Goal: Information Seeking & Learning: Learn about a topic

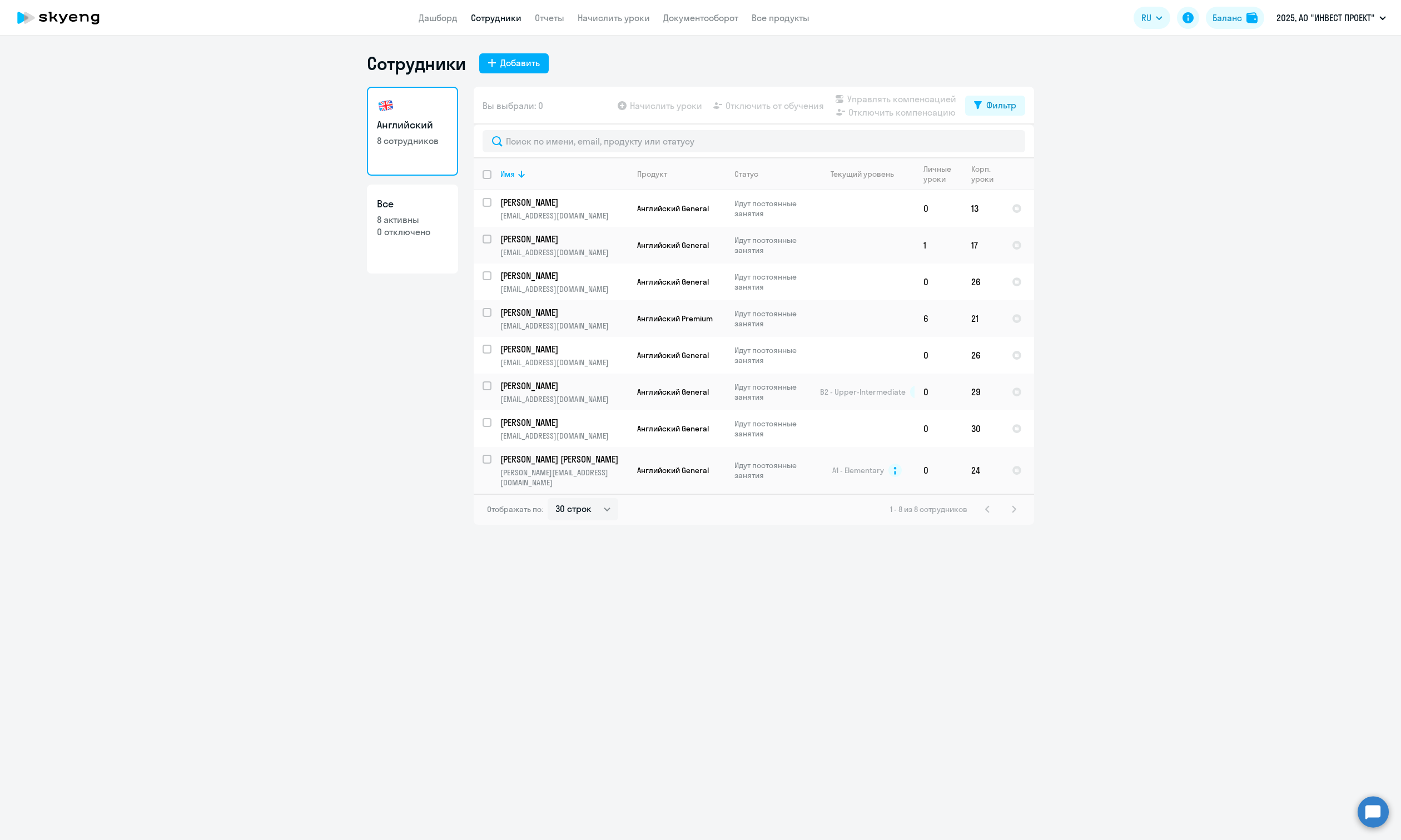
select select "30"
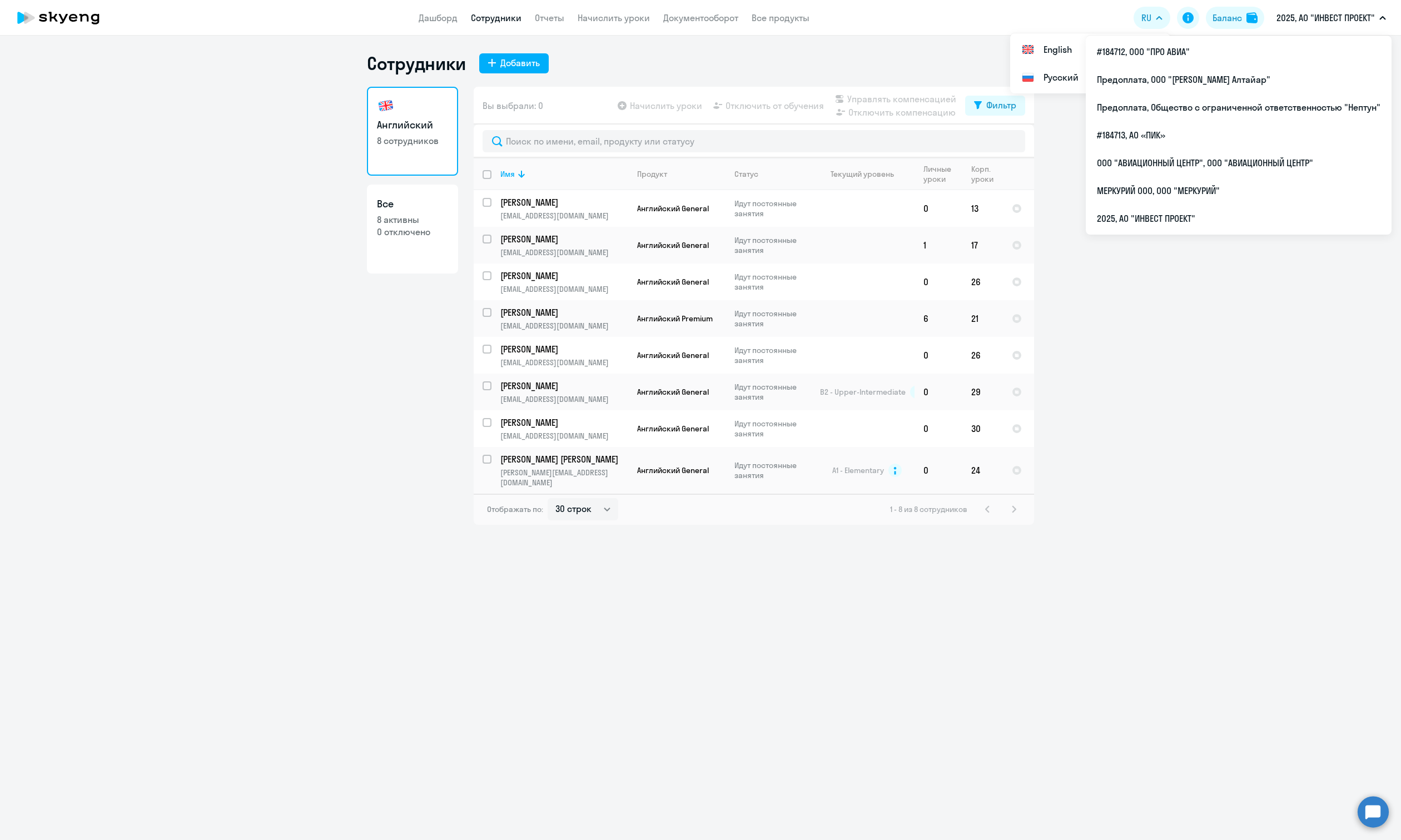
click at [1333, 21] on p "2025, АО "ИНВЕСТ ПРОЕКТ"" at bounding box center [1326, 18] width 99 height 13
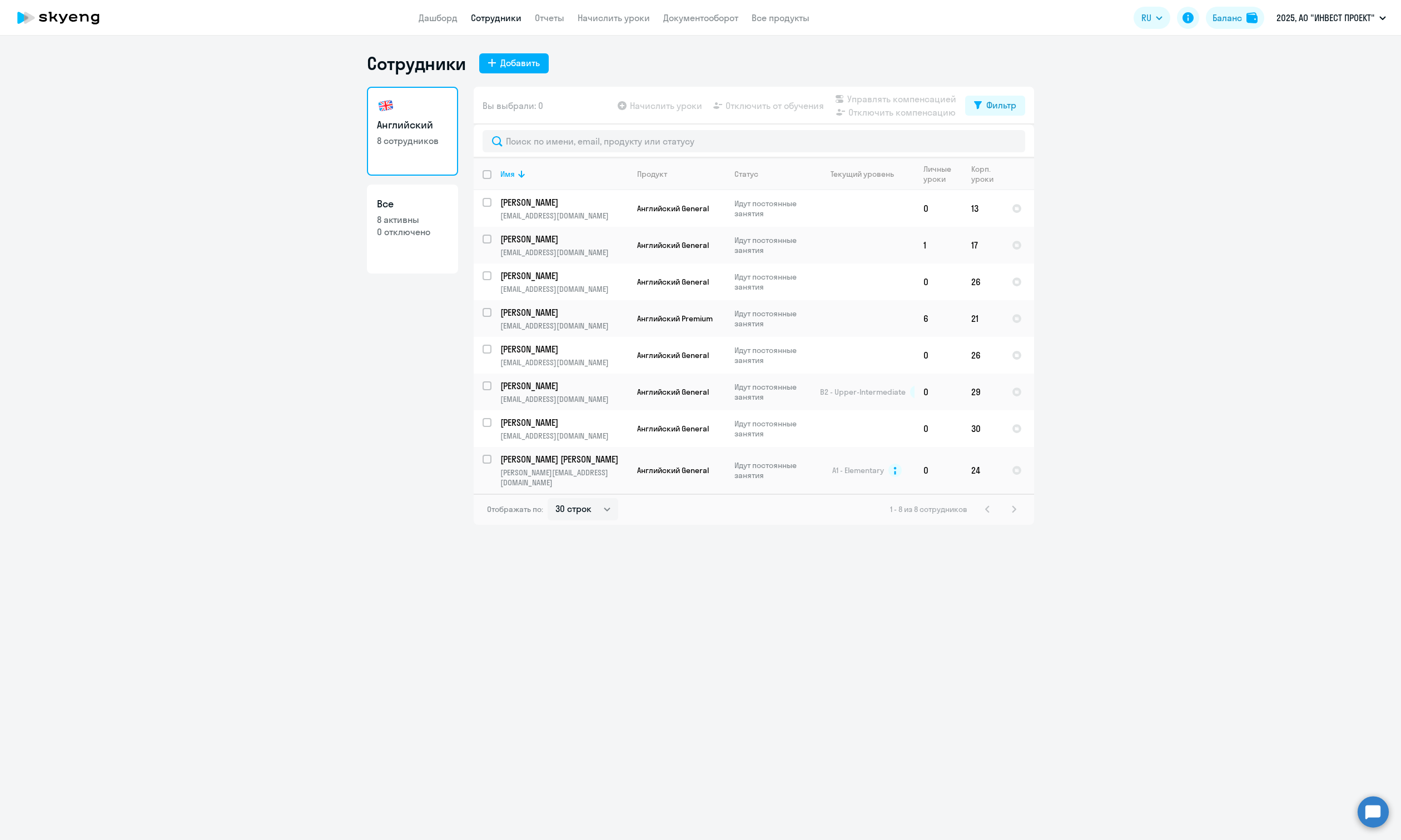
click at [1333, 23] on p "2025, АО "ИНВЕСТ ПРОЕКТ"" at bounding box center [1326, 18] width 99 height 13
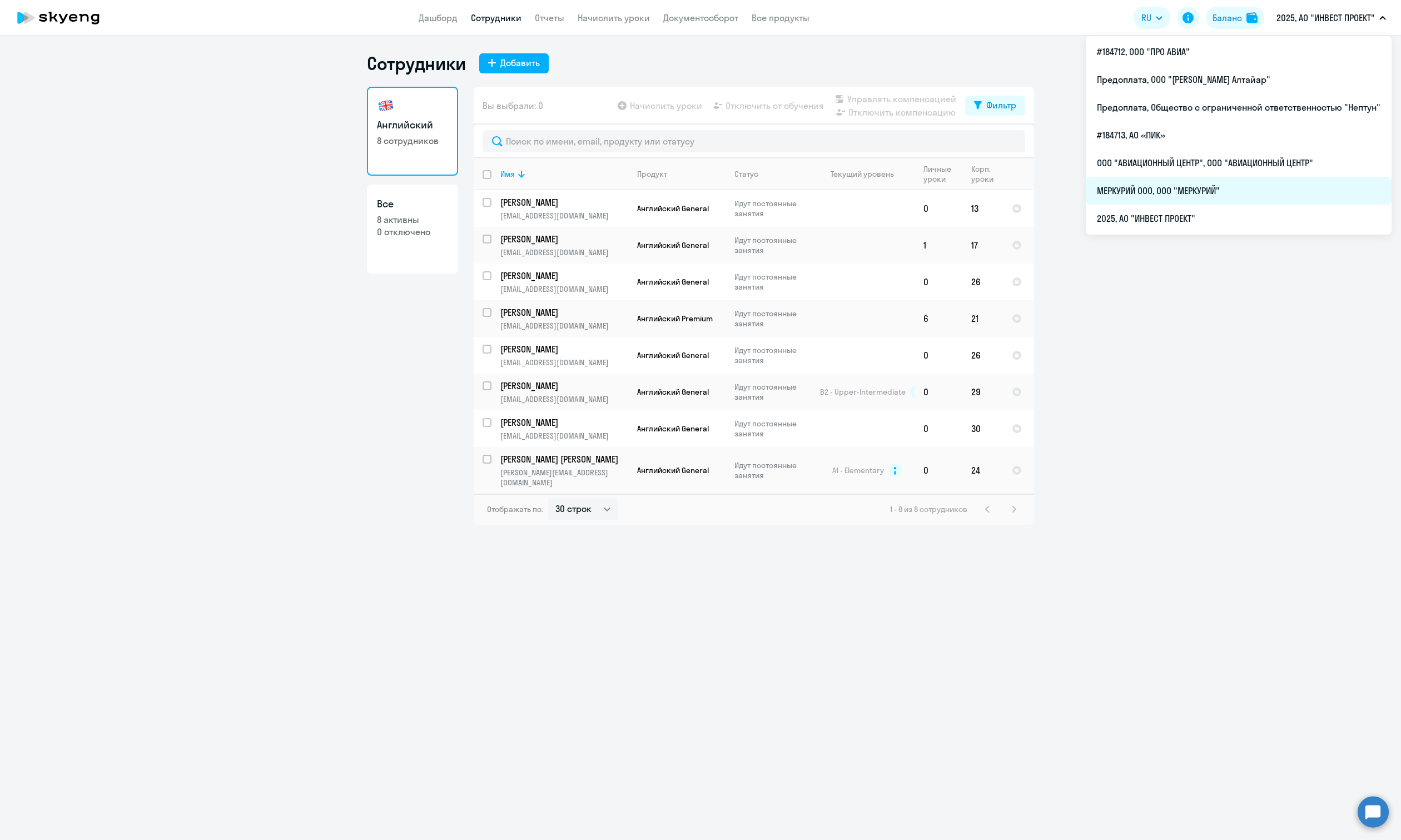
click at [1207, 196] on li "МЕРКУРИЙ ООО, ООО "МЕРКУРИЙ"" at bounding box center [1239, 191] width 306 height 28
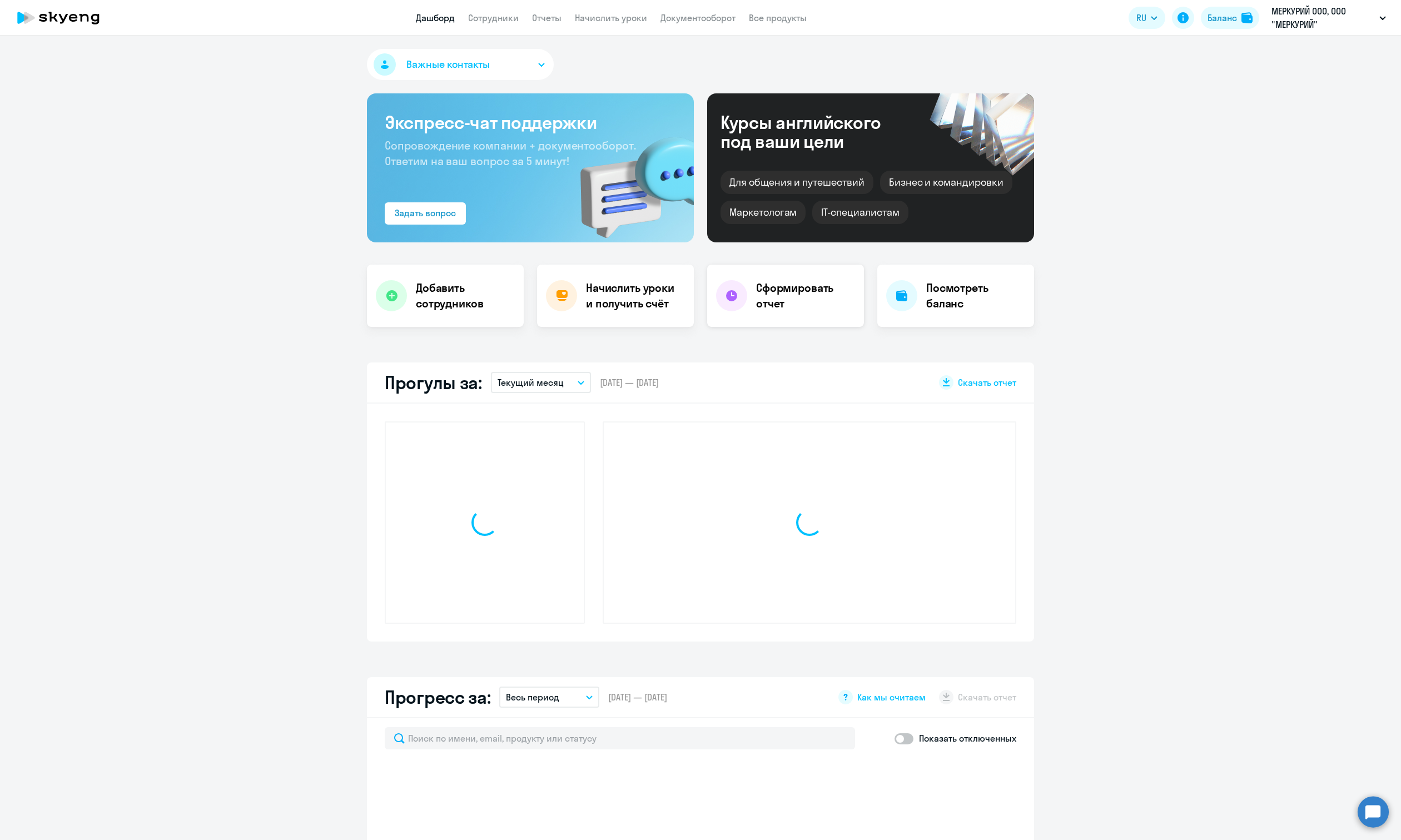
select select "30"
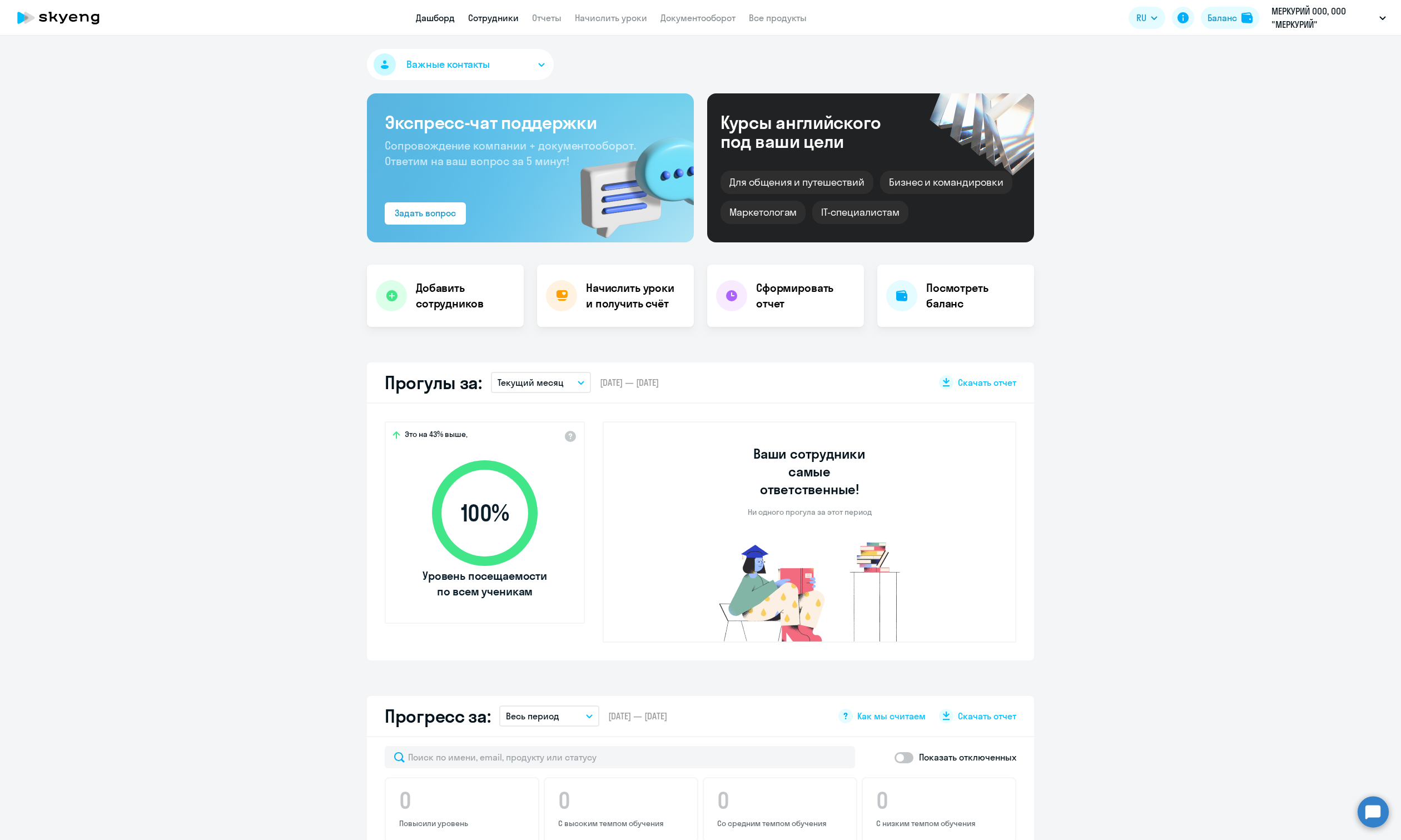
click at [498, 21] on link "Сотрудники" at bounding box center [493, 18] width 51 height 11
select select "30"
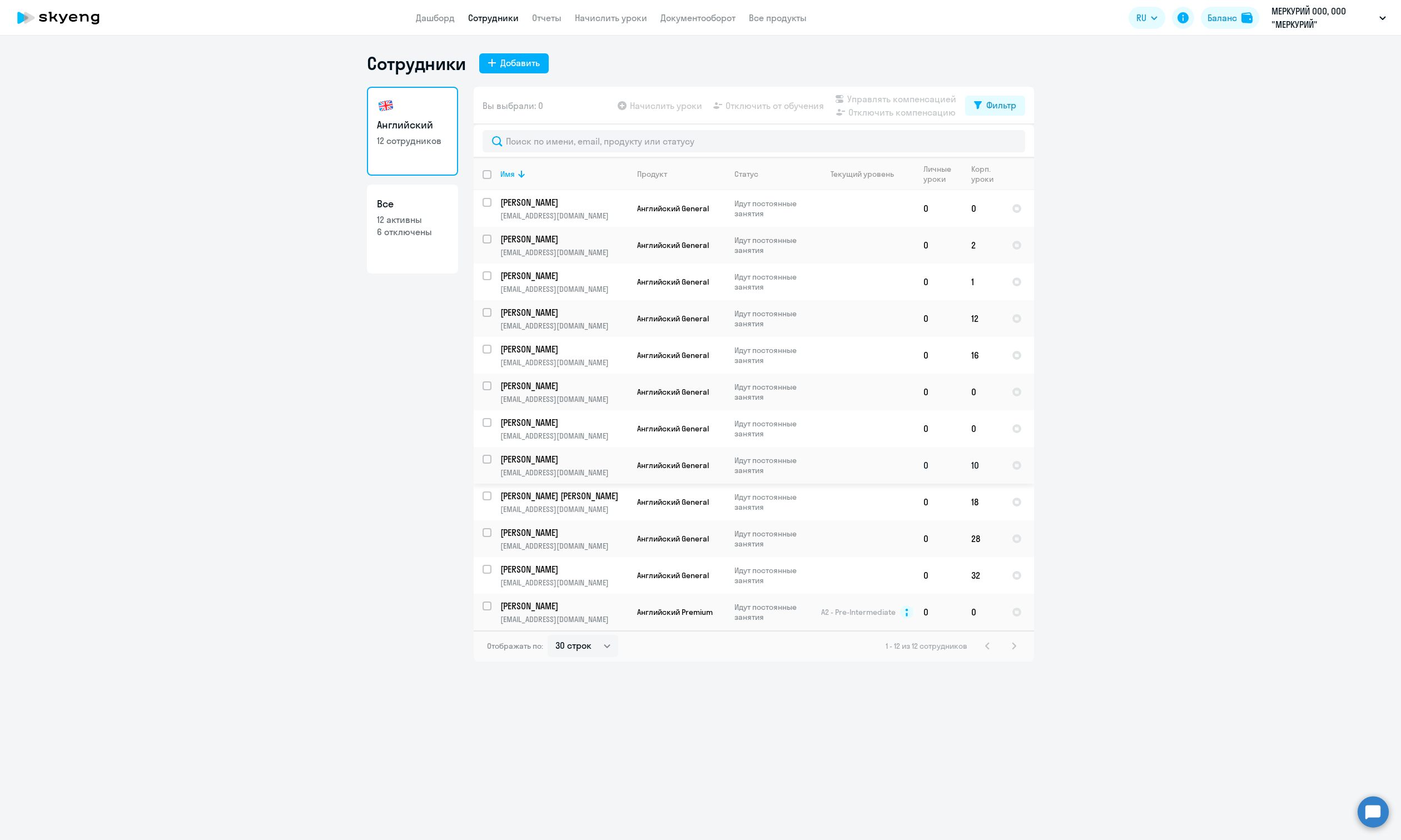
click at [610, 483] on td "[PERSON_NAME] [EMAIL_ADDRESS][DOMAIN_NAME]" at bounding box center [560, 465] width 137 height 37
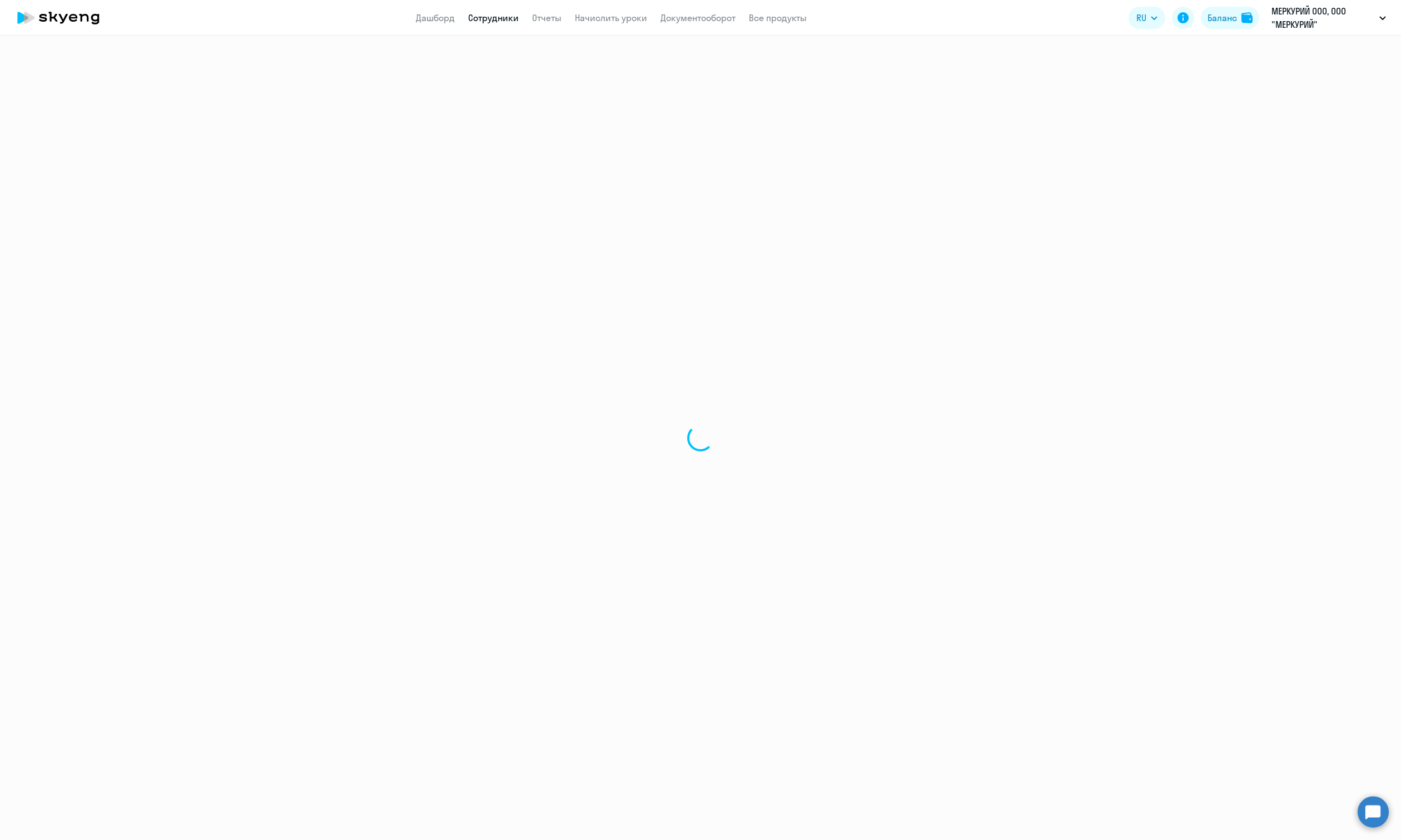
select select "english"
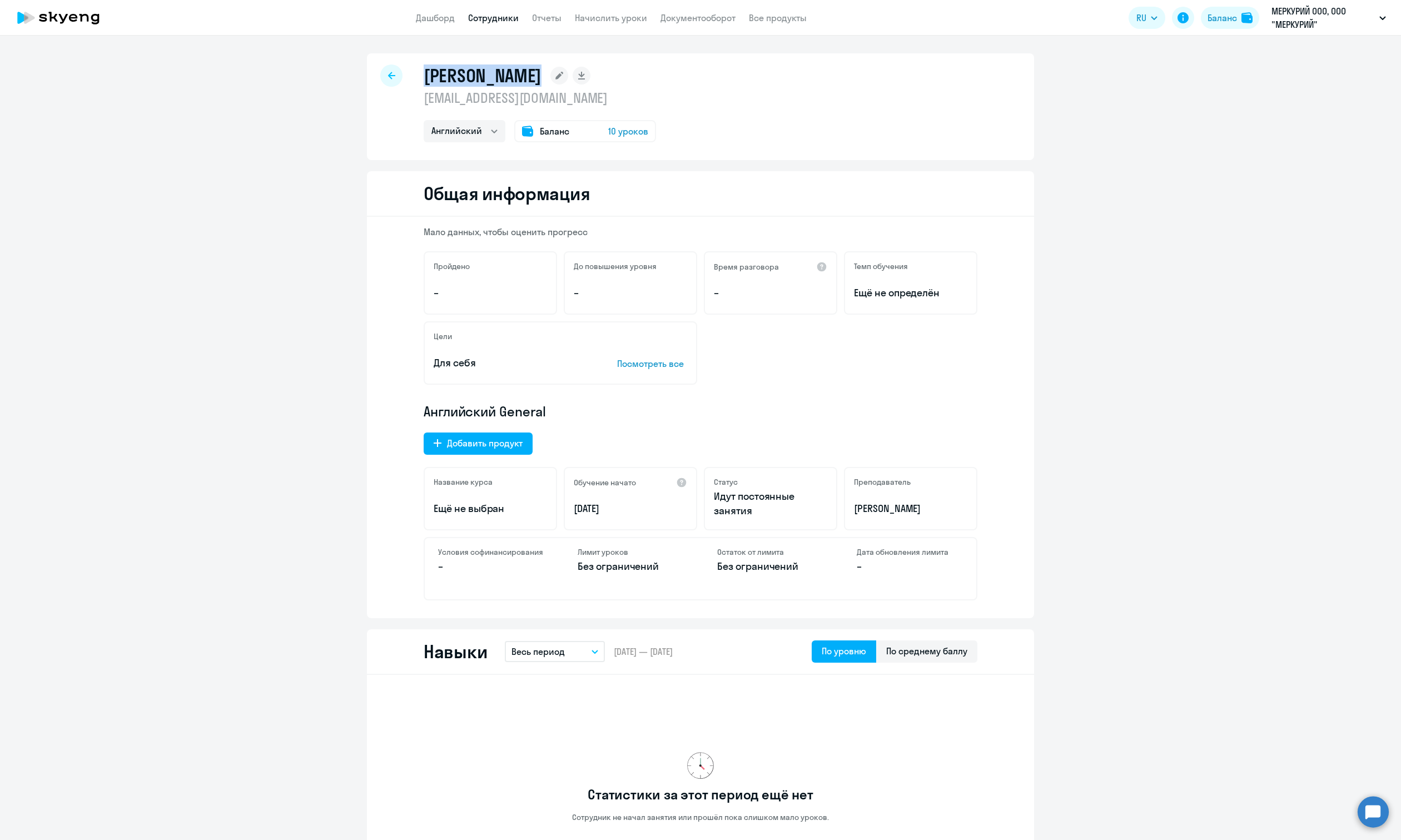
drag, startPoint x: 421, startPoint y: 74, endPoint x: 515, endPoint y: 65, distance: 94.4
click at [522, 67] on h1 "[PERSON_NAME]" at bounding box center [482, 76] width 118 height 22
drag, startPoint x: 299, startPoint y: 142, endPoint x: 214, endPoint y: 65, distance: 114.7
click at [387, 69] on div at bounding box center [391, 76] width 22 height 22
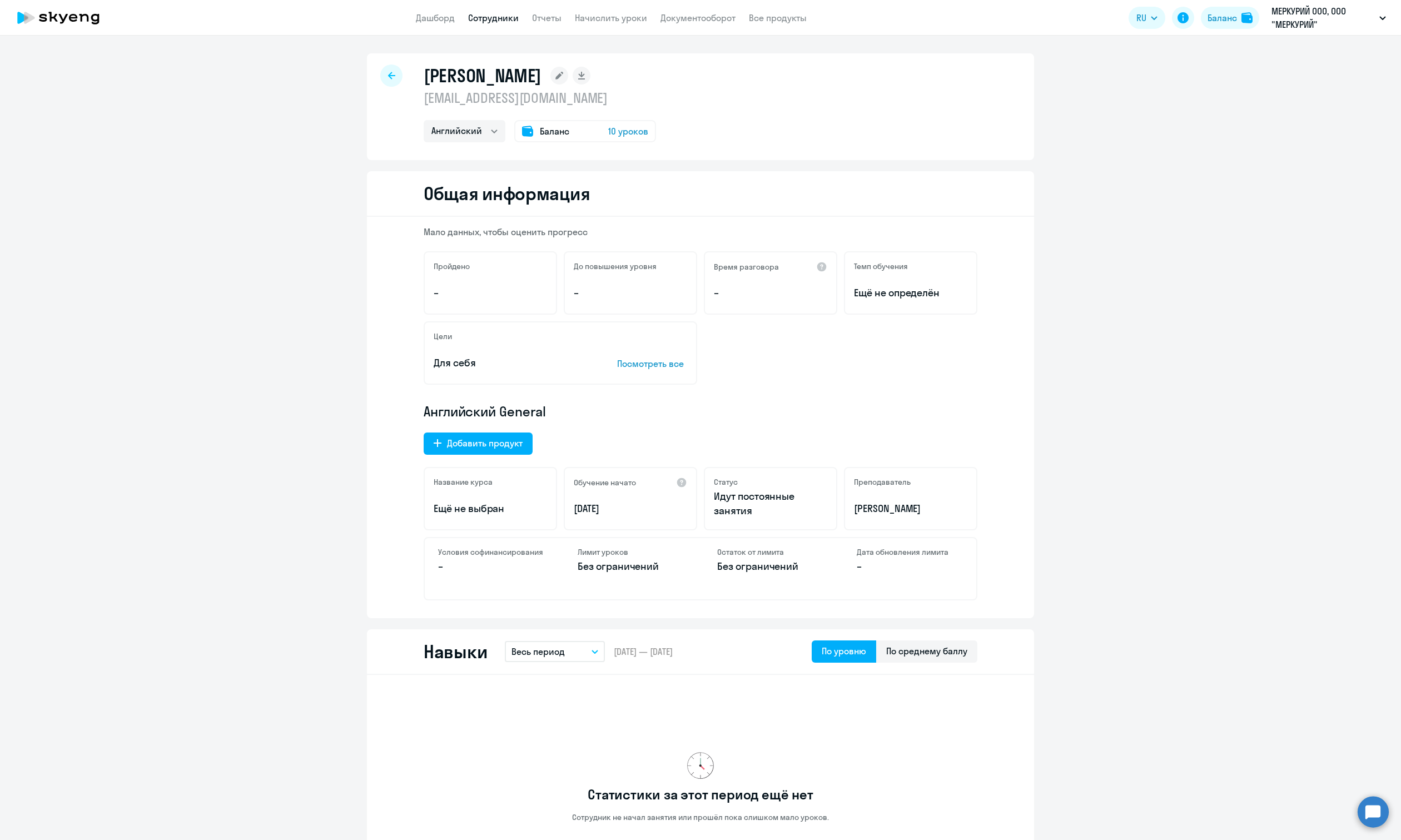
select select "30"
